Goal: Task Accomplishment & Management: Complete application form

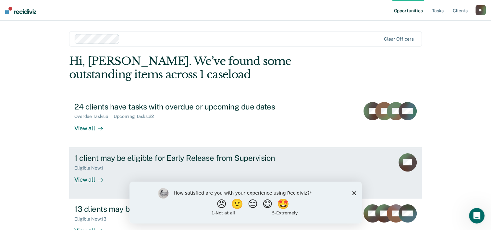
click at [97, 162] on div "1 client may be eligible for Early Release from Supervision" at bounding box center [188, 157] width 228 height 9
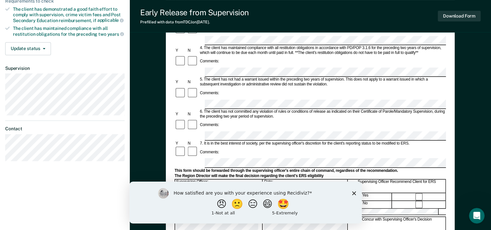
scroll to position [162, 0]
click at [354, 193] on polygon "Close survey" at bounding box center [354, 193] width 4 height 4
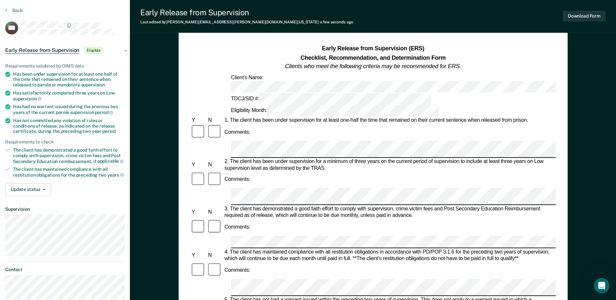
scroll to position [0, 0]
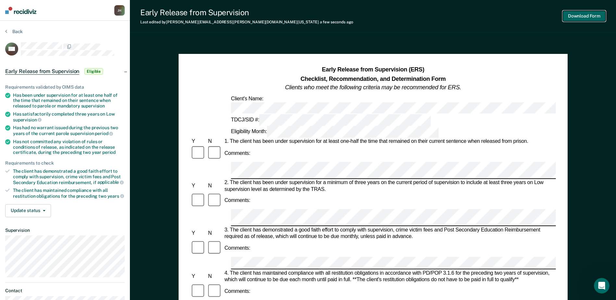
click at [496, 13] on button "Download Form" at bounding box center [584, 16] width 43 height 11
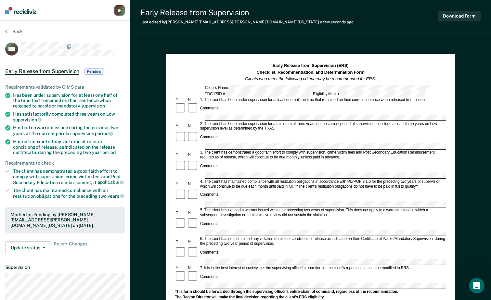
click at [226, 161] on div "Comments:" at bounding box center [310, 169] width 271 height 19
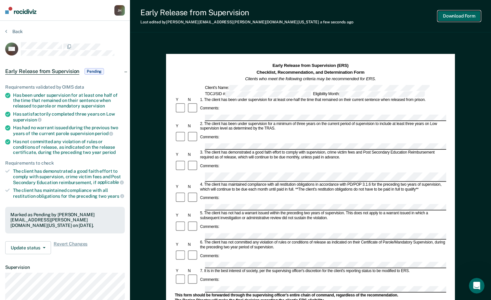
click at [459, 18] on button "Download Form" at bounding box center [458, 16] width 43 height 11
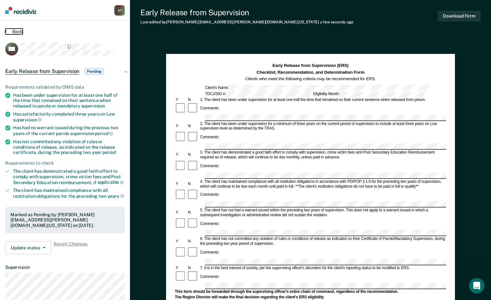
click at [19, 30] on button "Back" at bounding box center [14, 32] width 18 height 6
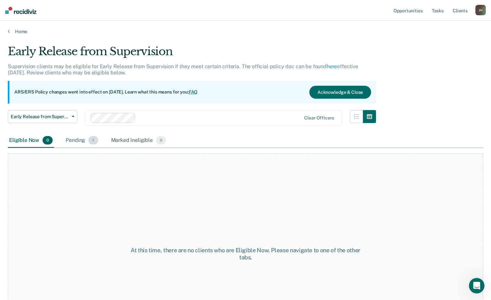
click at [75, 137] on div "Pending 1" at bounding box center [81, 140] width 35 height 14
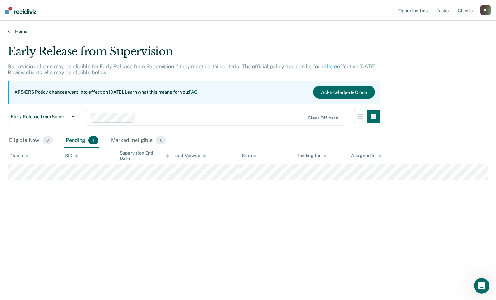
click at [19, 33] on link "Home" at bounding box center [248, 32] width 480 height 6
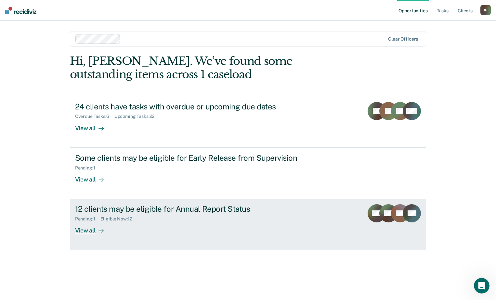
click at [163, 205] on div "12 clients may be eligible for Annual Report Status" at bounding box center [189, 208] width 228 height 9
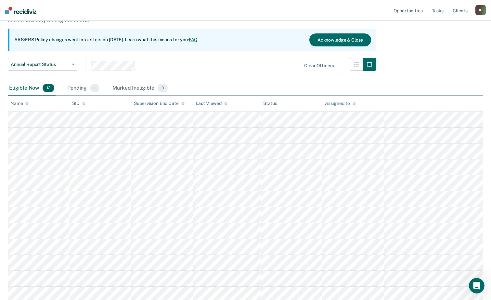
scroll to position [65, 0]
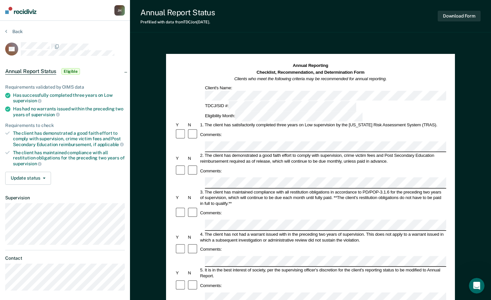
click at [236, 128] on div "Comments:" at bounding box center [310, 134] width 271 height 12
click at [241, 179] on form "Annual Reporting Checklist, Recommendation, and Determination Form Clients who …" at bounding box center [310, 292] width 271 height 458
click at [452, 19] on button "Download Form" at bounding box center [458, 16] width 43 height 11
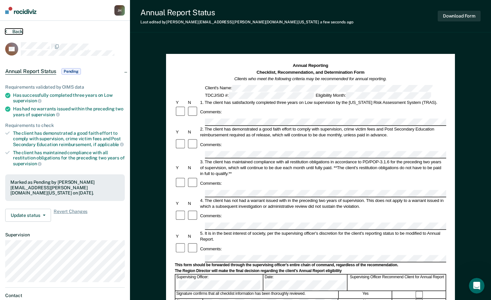
click at [8, 31] on button "Back" at bounding box center [14, 32] width 18 height 6
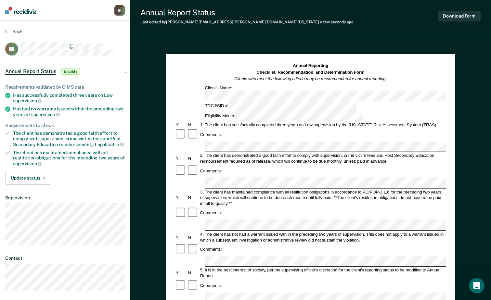
click at [222, 189] on div "3. The client has maintained compliance with all restitution obligations in acc…" at bounding box center [322, 198] width 247 height 18
click at [444, 17] on button "Download Form" at bounding box center [458, 16] width 43 height 11
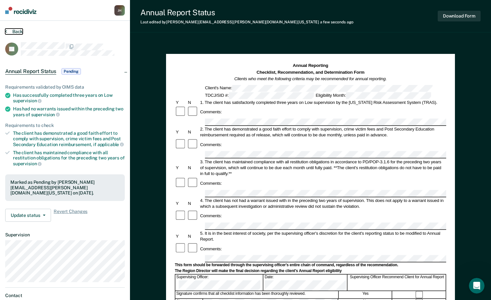
click at [13, 31] on button "Back" at bounding box center [14, 32] width 18 height 6
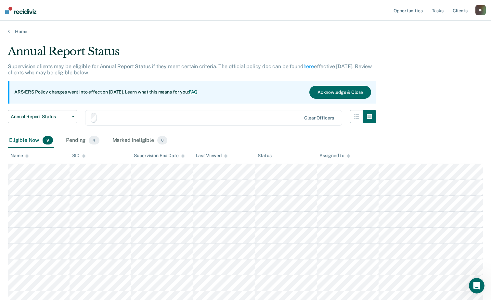
scroll to position [54, 0]
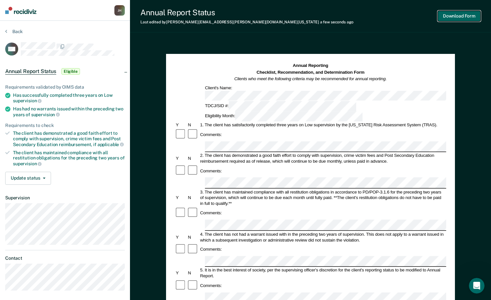
click at [455, 13] on button "Download Form" at bounding box center [458, 16] width 43 height 11
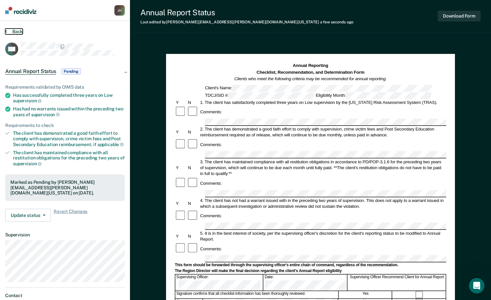
click at [14, 32] on button "Back" at bounding box center [14, 32] width 18 height 6
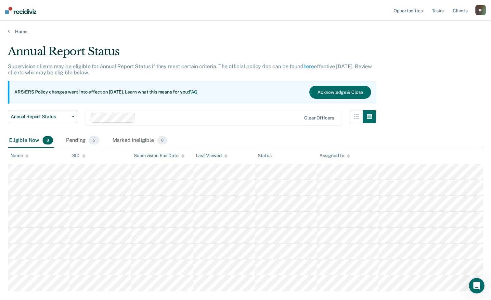
scroll to position [38, 0]
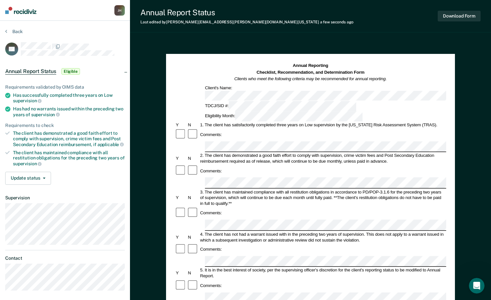
click at [452, 17] on button "Download Form" at bounding box center [458, 16] width 43 height 11
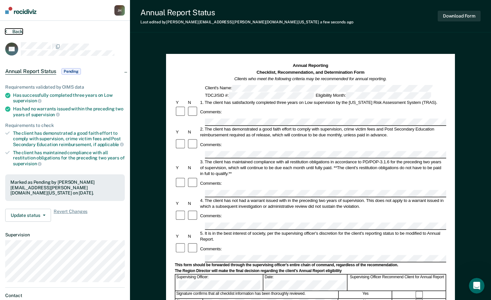
click at [11, 30] on button "Back" at bounding box center [14, 32] width 18 height 6
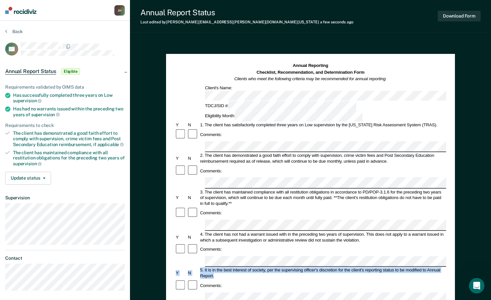
click at [229, 209] on form "Annual Reporting Checklist, Recommendation, and Determination Form Clients who …" at bounding box center [310, 292] width 271 height 458
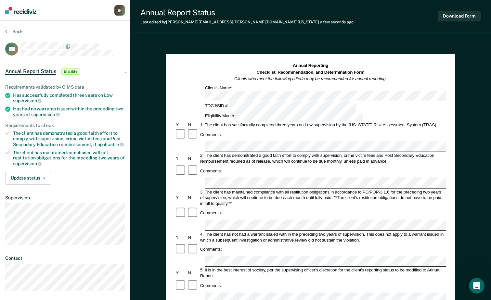
drag, startPoint x: 2, startPoint y: 80, endPoint x: 197, endPoint y: 187, distance: 222.4
click at [197, 187] on form "Annual Reporting Checklist, Recommendation, and Determination Form Clients who …" at bounding box center [310, 292] width 271 height 458
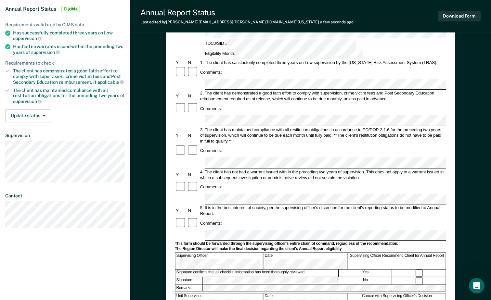
scroll to position [65, 0]
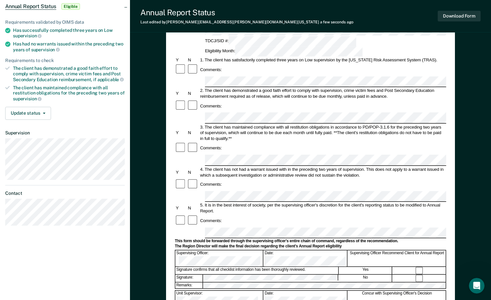
click at [203, 141] on form "Annual Reporting Checklist, Recommendation, and Determination Form Clients who …" at bounding box center [310, 227] width 271 height 458
click at [229, 215] on div "Comments:" at bounding box center [310, 221] width 271 height 12
click at [450, 17] on button "Download Form" at bounding box center [458, 16] width 43 height 11
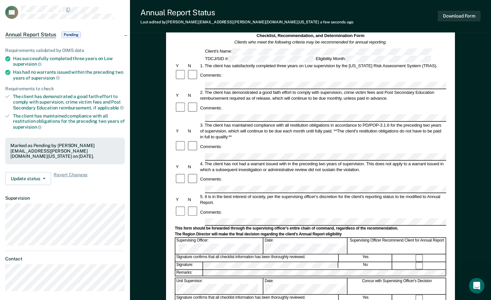
scroll to position [0, 0]
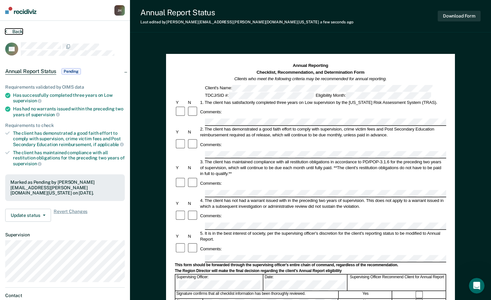
click at [17, 31] on button "Back" at bounding box center [14, 32] width 18 height 6
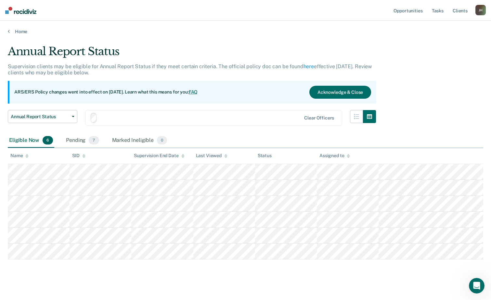
scroll to position [6, 0]
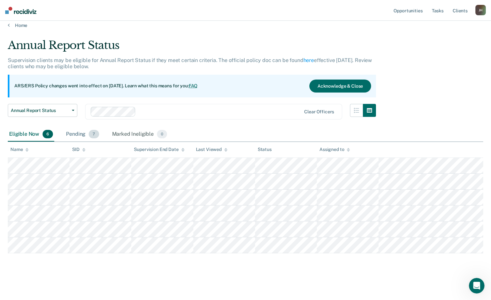
click at [97, 137] on span "7" at bounding box center [94, 134] width 10 height 8
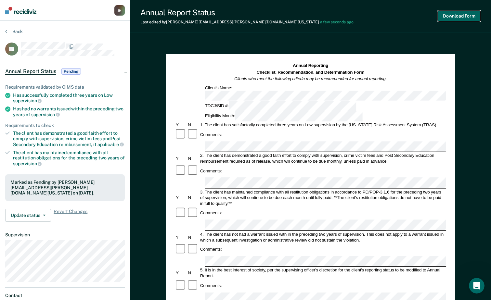
click at [463, 19] on button "Download Form" at bounding box center [458, 16] width 43 height 11
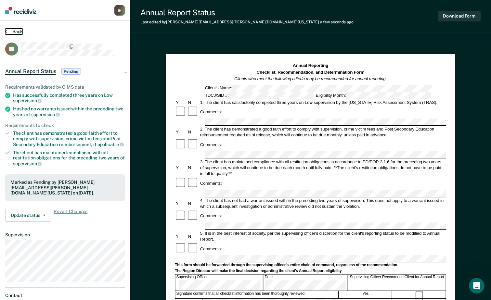
click at [10, 32] on button "Back" at bounding box center [14, 32] width 18 height 6
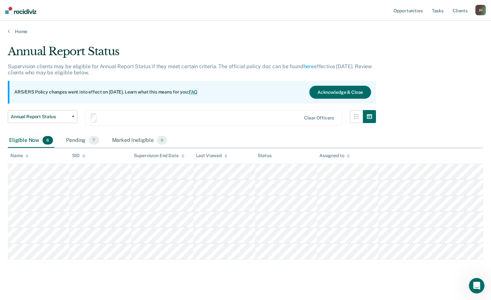
scroll to position [6, 0]
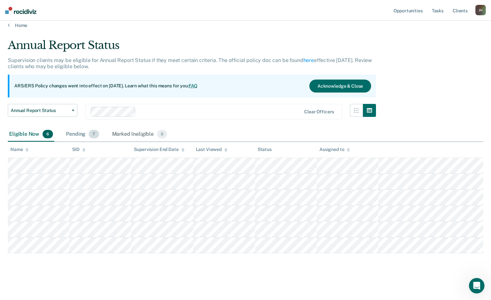
click at [81, 133] on div "Pending 7" at bounding box center [82, 134] width 35 height 14
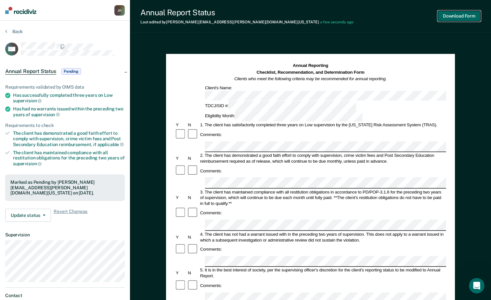
click at [459, 17] on button "Download Form" at bounding box center [458, 16] width 43 height 11
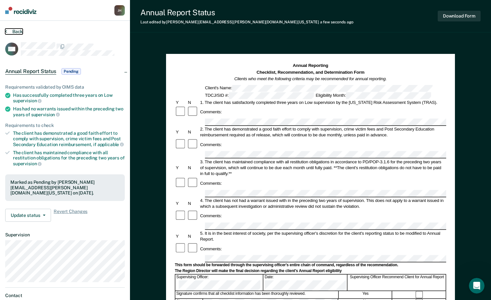
click at [18, 31] on button "Back" at bounding box center [14, 32] width 18 height 6
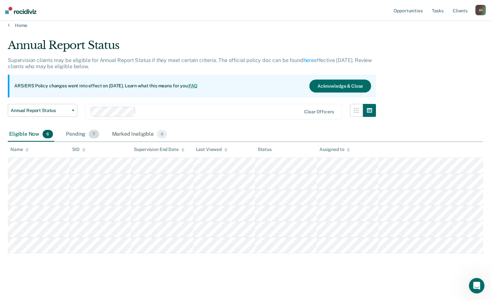
click at [87, 138] on div "Pending 7" at bounding box center [82, 134] width 35 height 14
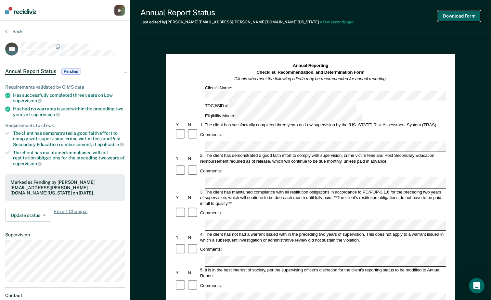
click at [455, 14] on button "Download Form" at bounding box center [458, 16] width 43 height 11
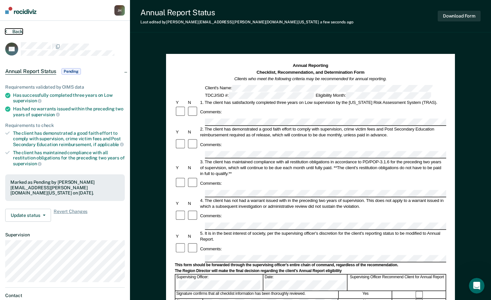
click at [13, 31] on button "Back" at bounding box center [14, 32] width 18 height 6
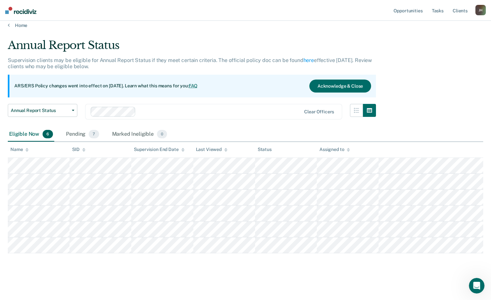
click at [39, 136] on div "Eligible Now 6" at bounding box center [31, 134] width 46 height 14
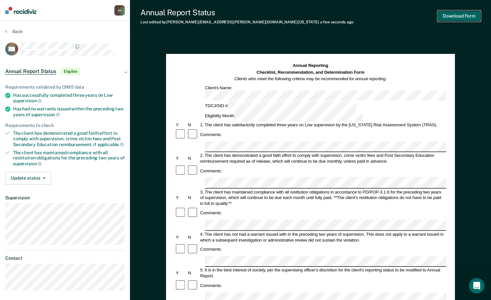
click at [454, 15] on button "Download Form" at bounding box center [458, 16] width 43 height 11
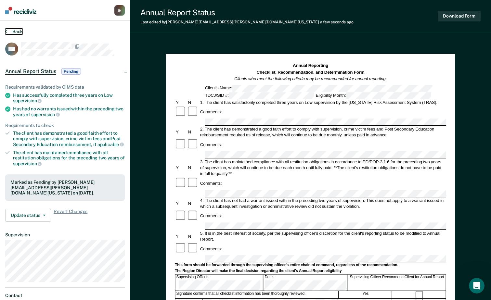
click at [9, 29] on button "Back" at bounding box center [14, 32] width 18 height 6
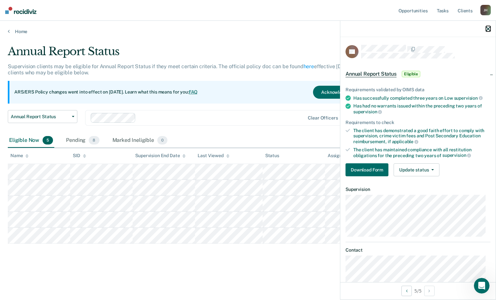
click at [488, 27] on icon "button" at bounding box center [487, 29] width 5 height 5
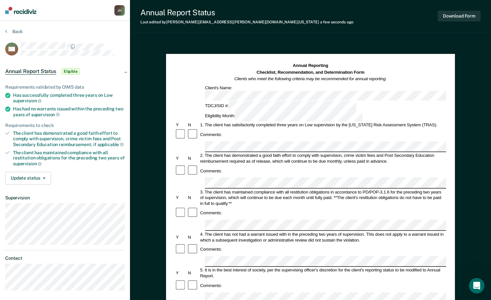
click at [235, 230] on div "Comments:" at bounding box center [310, 249] width 271 height 12
click at [268, 230] on div "Comments:" at bounding box center [310, 286] width 271 height 12
click at [469, 19] on button "Download Form" at bounding box center [458, 16] width 43 height 11
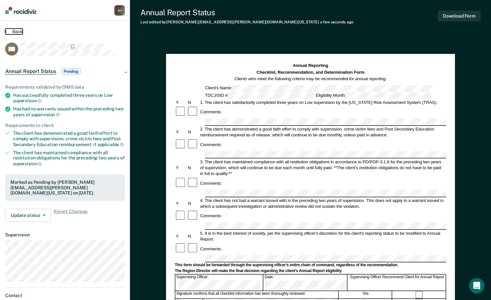
click at [16, 31] on button "Back" at bounding box center [14, 32] width 18 height 6
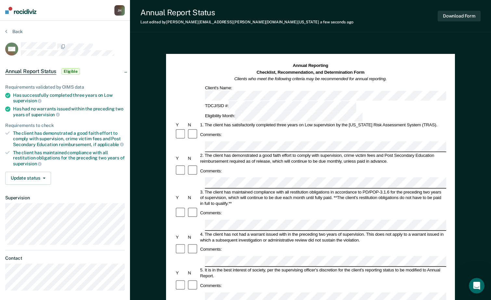
click at [265, 165] on div "Comments:" at bounding box center [310, 171] width 271 height 12
click at [448, 16] on button "Download Form" at bounding box center [458, 16] width 43 height 11
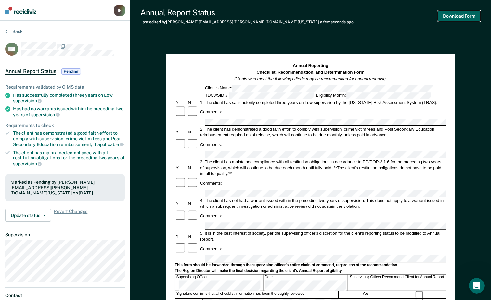
click at [454, 12] on button "Download Form" at bounding box center [458, 16] width 43 height 11
click at [14, 28] on section "Back MC Annual Report Status Pending Requirements validated by OIMS data Has su…" at bounding box center [65, 181] width 130 height 320
click at [15, 30] on button "Back" at bounding box center [14, 32] width 18 height 6
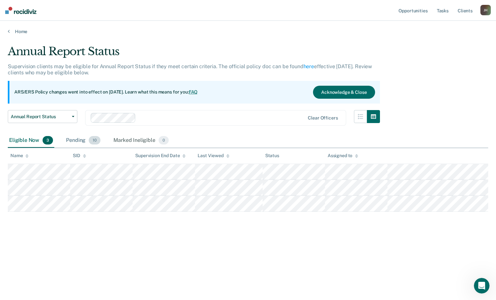
click at [87, 143] on div "Pending 10" at bounding box center [83, 140] width 37 height 14
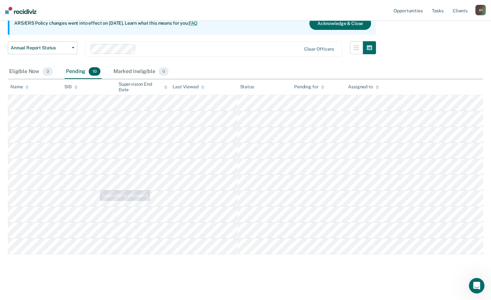
scroll to position [70, 0]
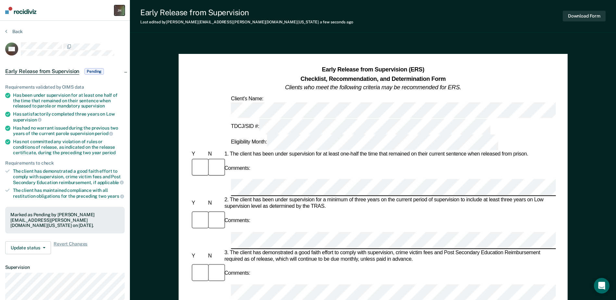
click at [124, 9] on div "J H" at bounding box center [119, 10] width 10 height 10
click at [78, 24] on link "Profile" at bounding box center [93, 26] width 52 height 6
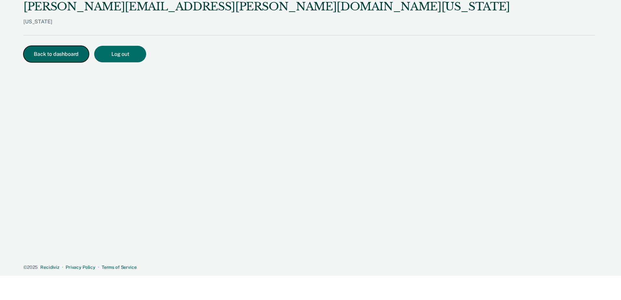
click at [59, 52] on button "Back to dashboard" at bounding box center [56, 54] width 66 height 17
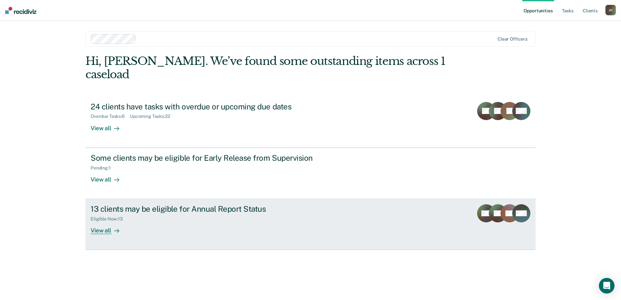
click at [160, 214] on div "Eligible Now : 13" at bounding box center [205, 218] width 228 height 8
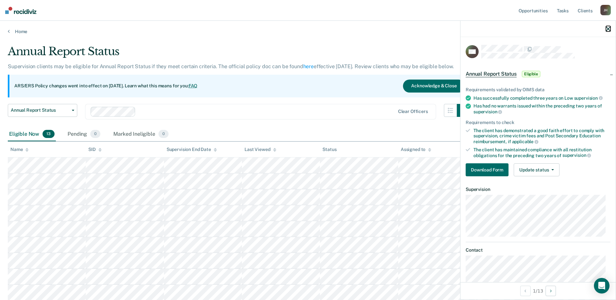
click at [495, 30] on icon "button" at bounding box center [608, 29] width 5 height 5
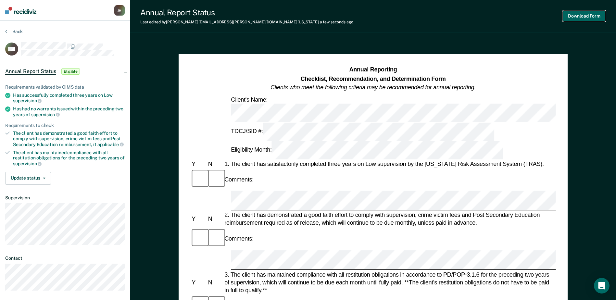
click at [495, 15] on button "Download Form" at bounding box center [584, 16] width 43 height 11
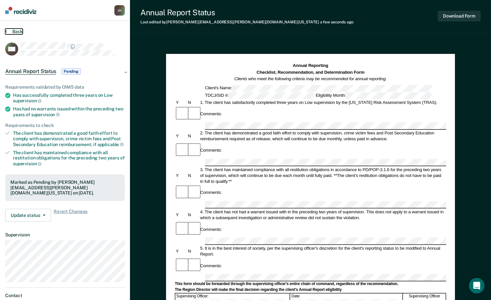
click at [13, 30] on button "Back" at bounding box center [14, 32] width 18 height 6
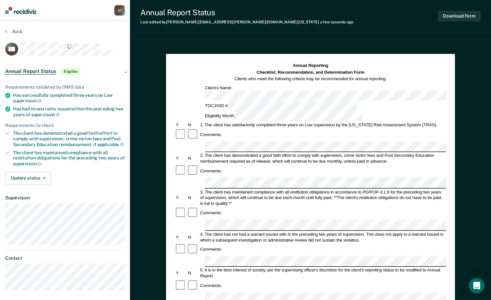
drag, startPoint x: 235, startPoint y: 187, endPoint x: 250, endPoint y: 194, distance: 16.7
click at [250, 231] on div "4. The client has not had a warrant issued with in the preceding two years of s…" at bounding box center [322, 237] width 247 height 12
click at [450, 17] on button "Download Form" at bounding box center [458, 16] width 43 height 11
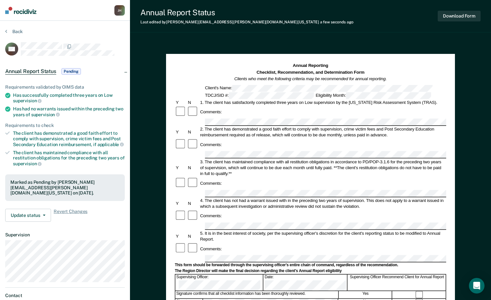
click at [7, 28] on section "Back SH Annual Report Status Pending Requirements validated by OIMS data Has su…" at bounding box center [65, 181] width 130 height 320
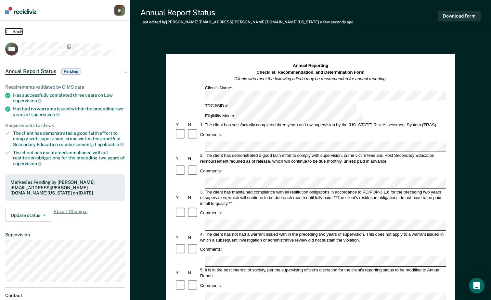
click at [11, 31] on button "Back" at bounding box center [14, 32] width 18 height 6
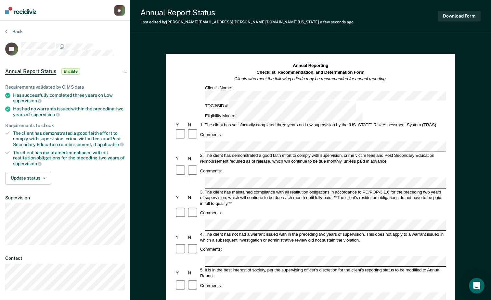
click at [228, 236] on form "Annual Reporting Checklist, Recommendation, and Determination Form Clients who …" at bounding box center [310, 292] width 271 height 458
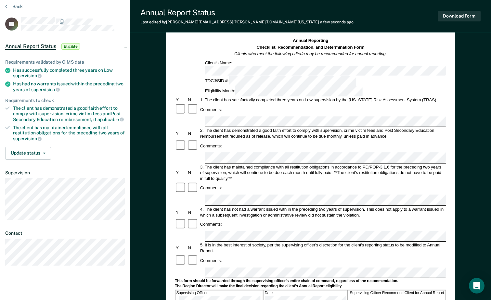
scroll to position [32, 0]
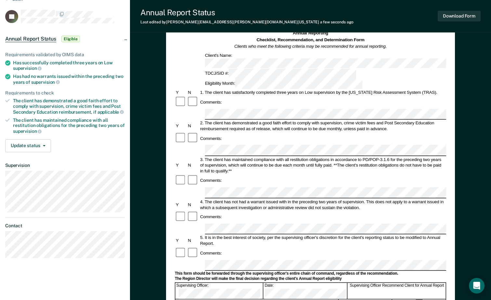
click at [242, 175] on form "Annual Reporting Checklist, Recommendation, and Determination Form Clients who …" at bounding box center [310, 259] width 271 height 458
click at [235, 247] on div "Comments:" at bounding box center [310, 253] width 271 height 12
click at [451, 19] on button "Download Form" at bounding box center [458, 16] width 43 height 11
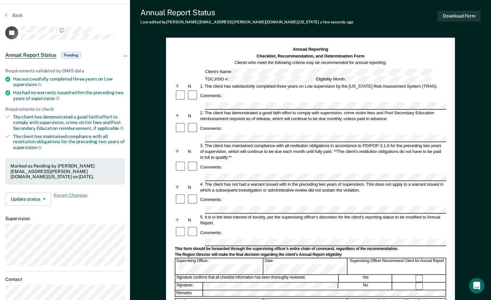
scroll to position [0, 0]
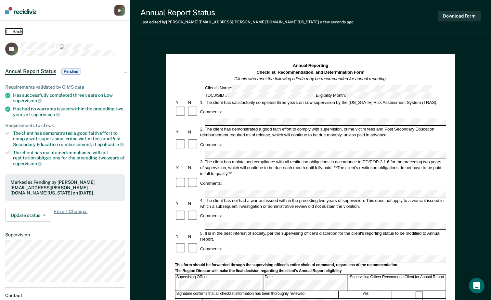
click at [8, 30] on button "Back" at bounding box center [14, 32] width 18 height 6
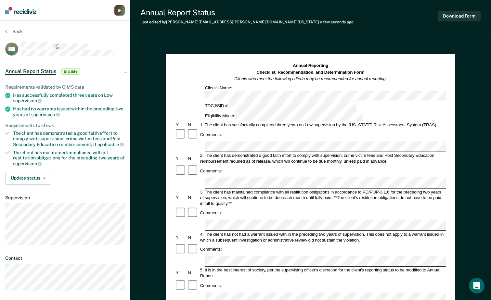
click at [219, 128] on div "Comments:" at bounding box center [310, 134] width 271 height 12
click at [458, 21] on button "Download Form" at bounding box center [458, 16] width 43 height 11
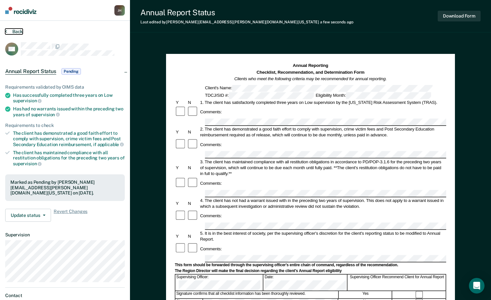
click at [20, 29] on button "Back" at bounding box center [14, 32] width 18 height 6
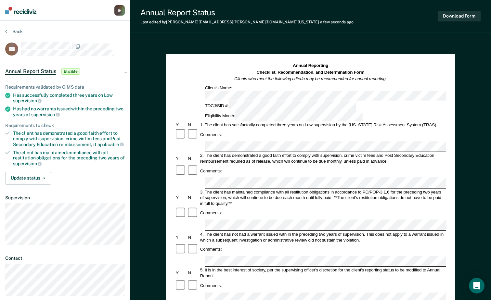
click at [243, 165] on div "Comments:" at bounding box center [310, 171] width 271 height 12
click at [247, 280] on div "Comments:" at bounding box center [310, 286] width 271 height 12
click at [453, 17] on button "Download Form" at bounding box center [458, 16] width 43 height 11
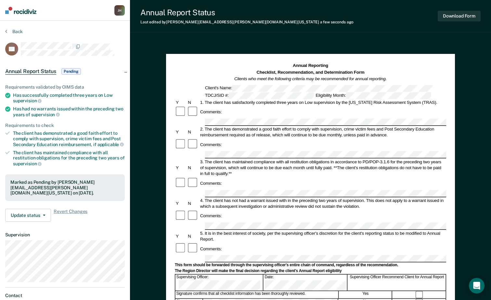
click at [5, 31] on section "Back TS Annual Report Status Pending Requirements validated by OIMS data Has su…" at bounding box center [65, 183] width 130 height 325
click at [14, 27] on section "Back TS Annual Report Status Pending Requirements validated by OIMS data Has su…" at bounding box center [65, 183] width 130 height 325
click at [15, 31] on button "Back" at bounding box center [14, 32] width 18 height 6
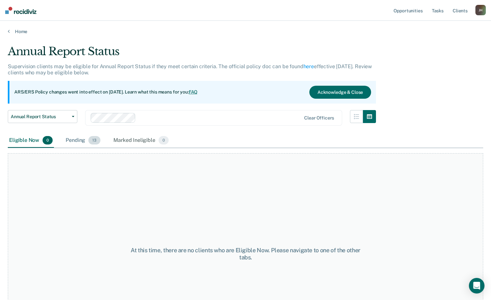
click at [80, 140] on div "Pending 13" at bounding box center [82, 140] width 37 height 14
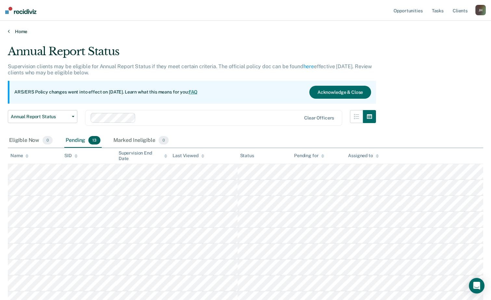
click at [12, 33] on link "Home" at bounding box center [245, 32] width 475 height 6
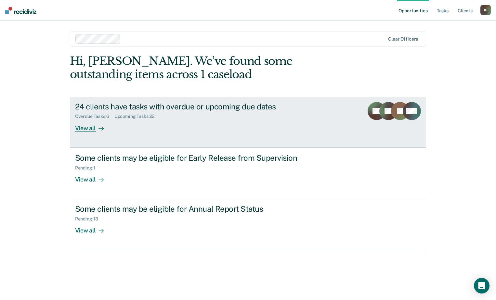
click at [133, 111] on div "Overdue Tasks : 6 Upcoming Tasks : 22" at bounding box center [189, 115] width 228 height 8
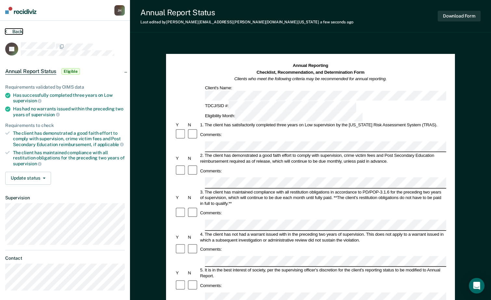
click at [20, 32] on button "Back" at bounding box center [14, 32] width 18 height 6
click at [18, 29] on button "Back" at bounding box center [14, 32] width 18 height 6
